Goal: Check status: Check status

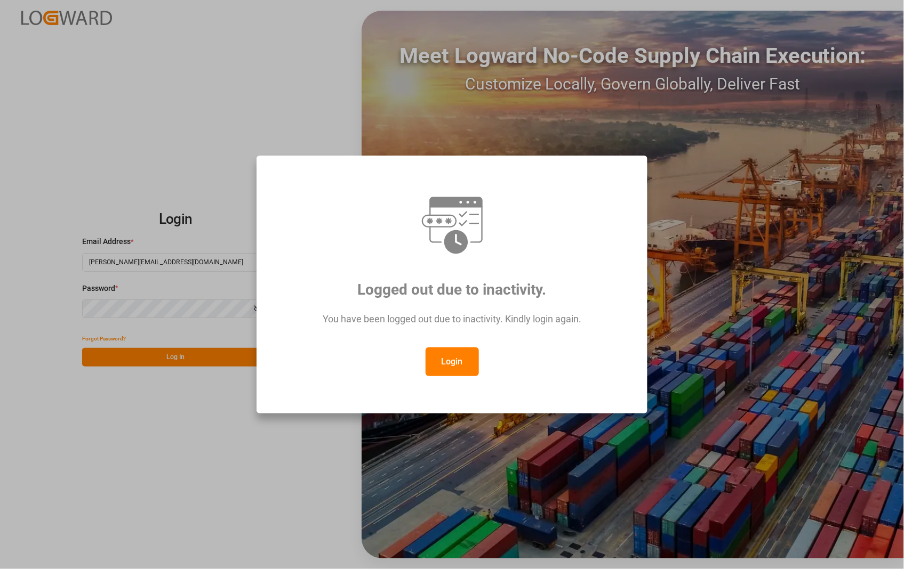
drag, startPoint x: 438, startPoint y: 358, endPoint x: 438, endPoint y: 320, distance: 37.9
click at [439, 355] on button "Login" at bounding box center [452, 362] width 53 height 29
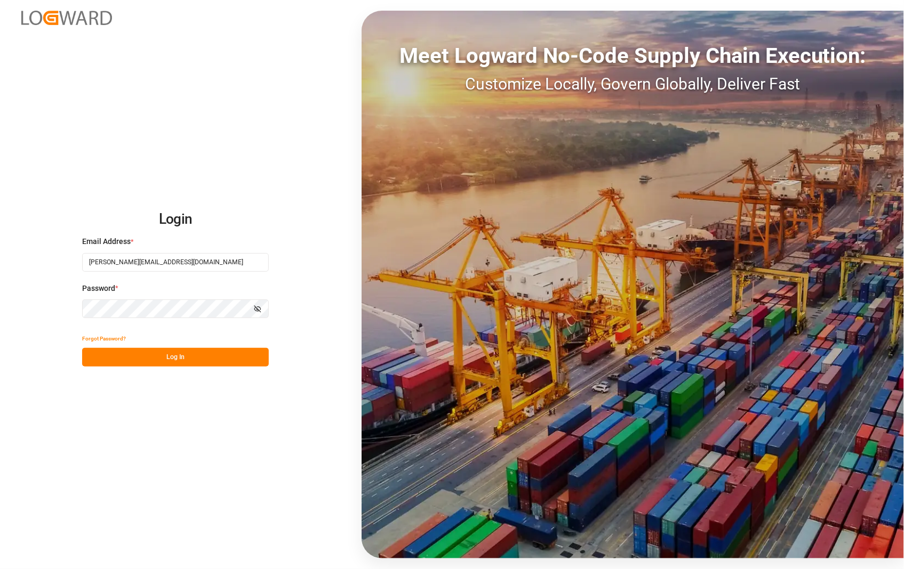
click at [167, 357] on button "Log In" at bounding box center [175, 357] width 187 height 19
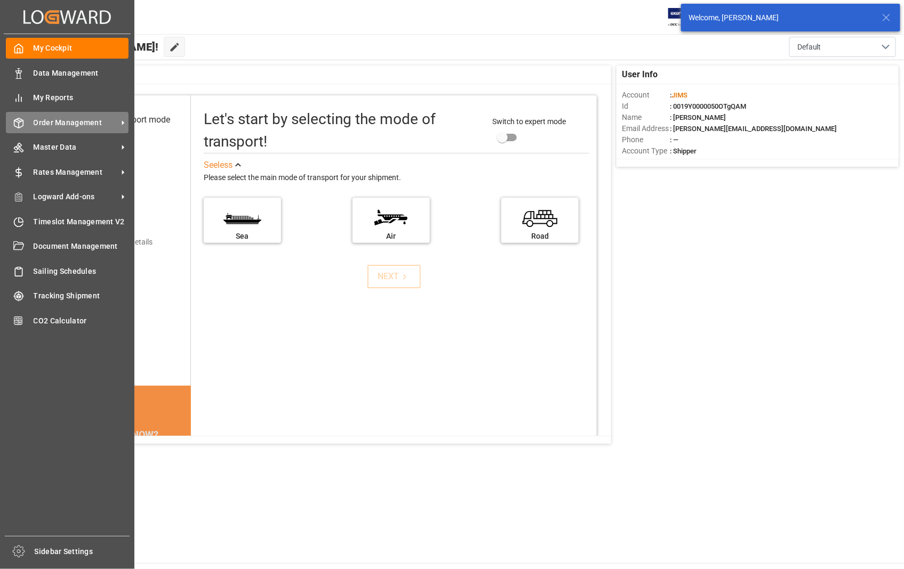
click at [71, 121] on span "Order Management" at bounding box center [76, 122] width 84 height 11
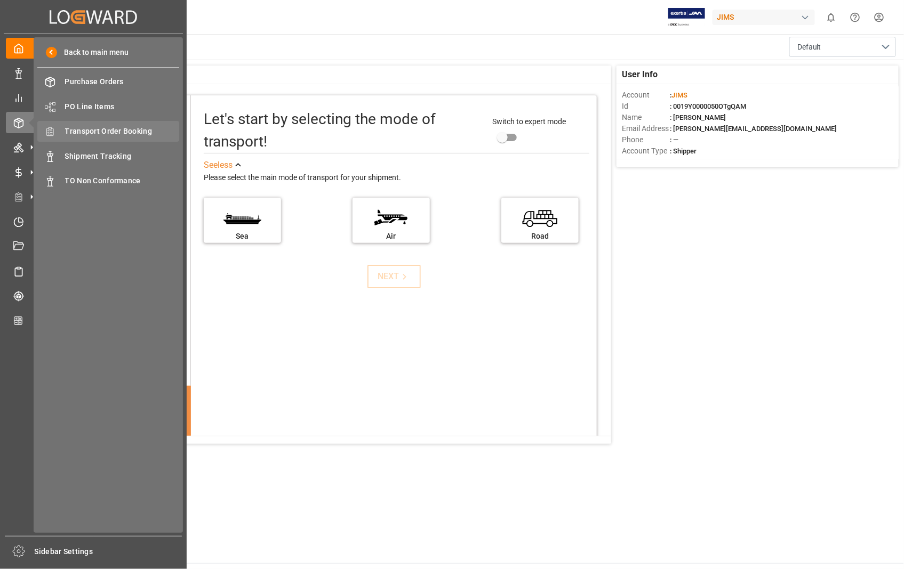
click at [130, 131] on span "Transport Order Booking" at bounding box center [122, 131] width 115 height 11
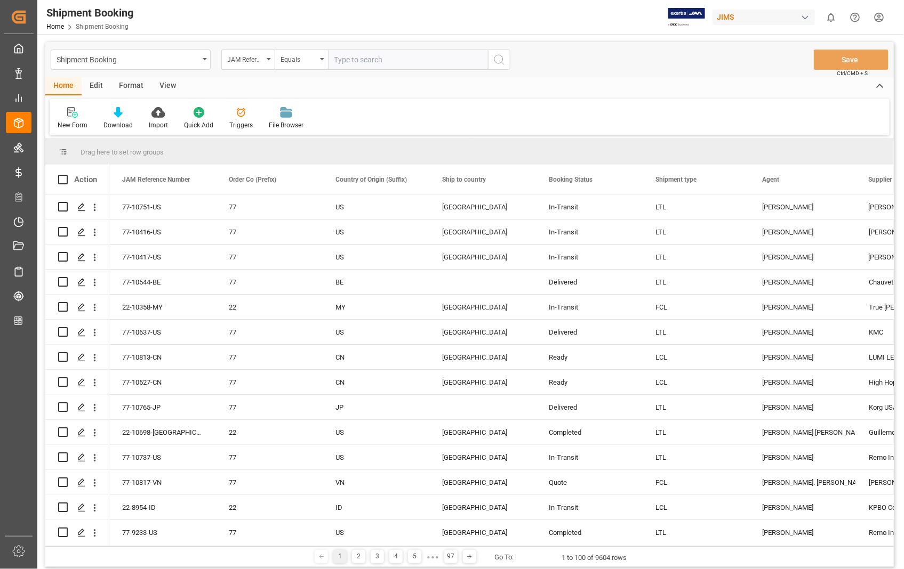
click at [376, 58] on input "text" at bounding box center [408, 60] width 160 height 20
type input "22-8290-[GEOGRAPHIC_DATA]"
click at [499, 62] on icon "search button" at bounding box center [499, 59] width 13 height 13
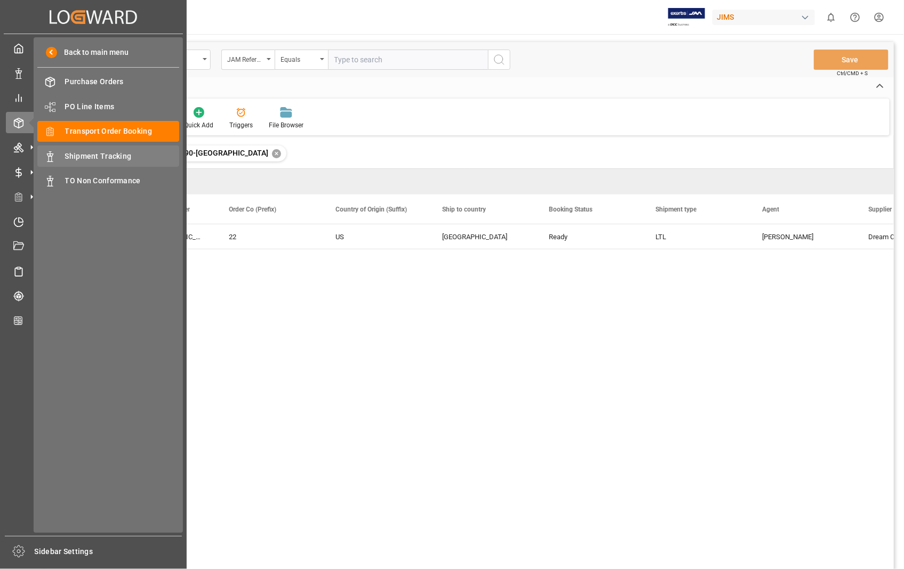
click at [116, 155] on span "Shipment Tracking" at bounding box center [122, 156] width 115 height 11
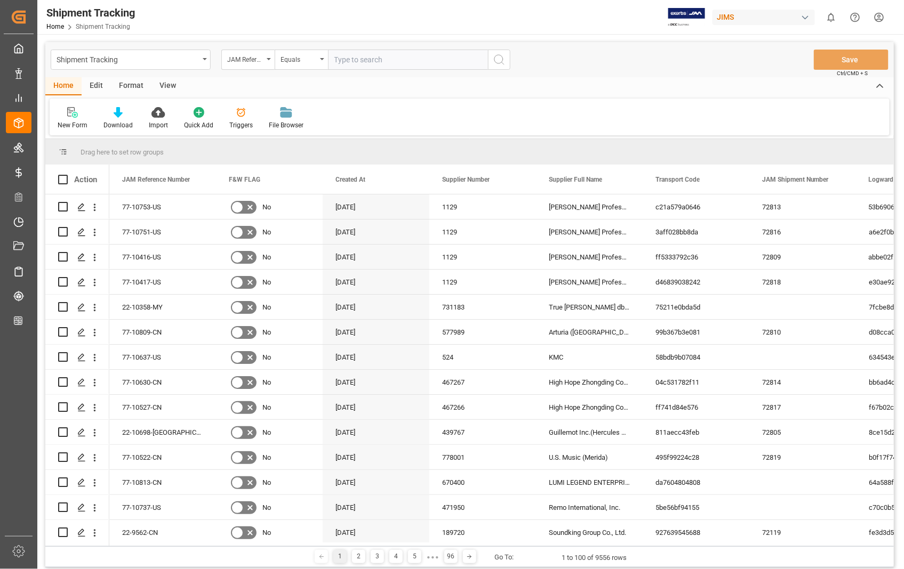
click at [408, 55] on input "text" at bounding box center [408, 60] width 160 height 20
paste input "22-8290-[GEOGRAPHIC_DATA]"
type input "22-8290-[GEOGRAPHIC_DATA]"
click at [500, 62] on icon "search button" at bounding box center [499, 59] width 13 height 13
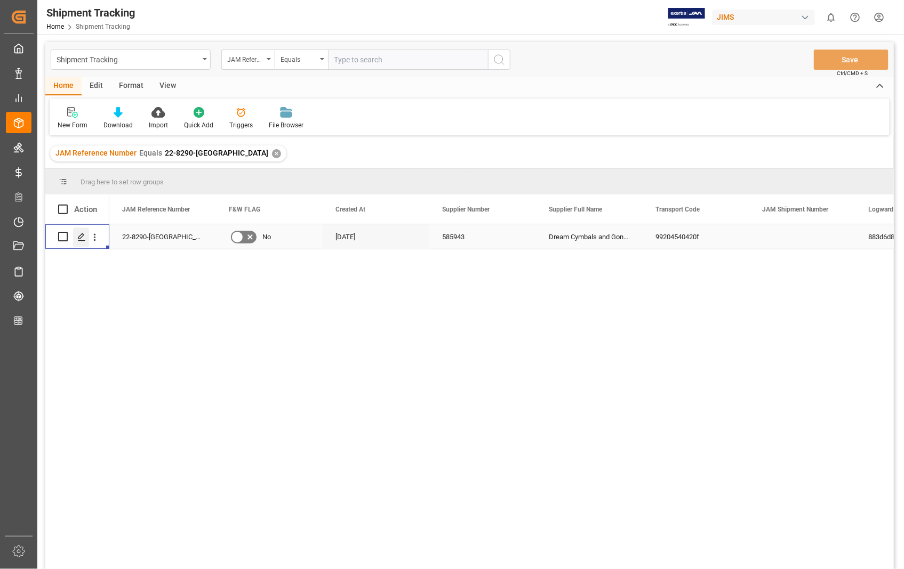
click at [81, 238] on icon "Press SPACE to select this row." at bounding box center [81, 237] width 9 height 9
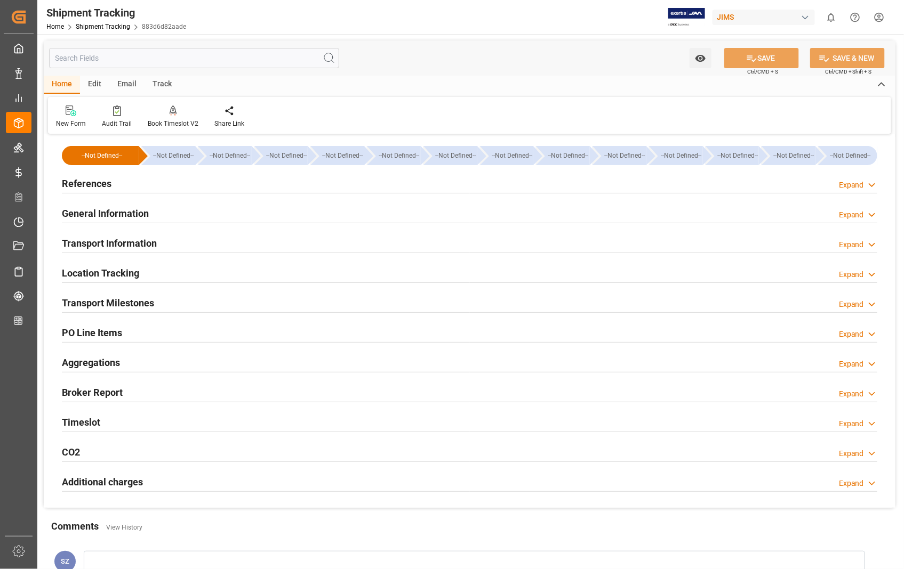
click at [105, 301] on h2 "Transport Milestones" at bounding box center [108, 303] width 92 height 14
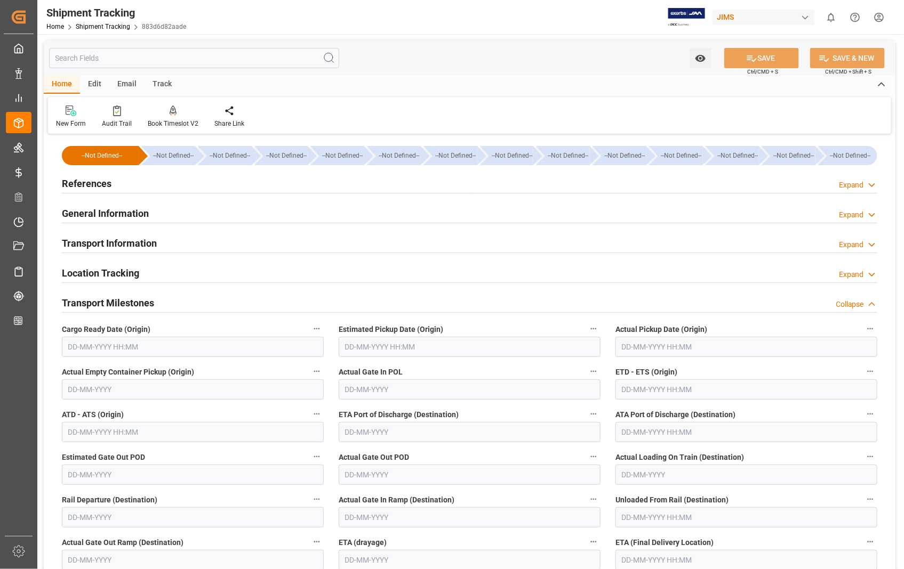
click at [109, 239] on h2 "Transport Information" at bounding box center [109, 243] width 95 height 14
